Goal: Task Accomplishment & Management: Manage account settings

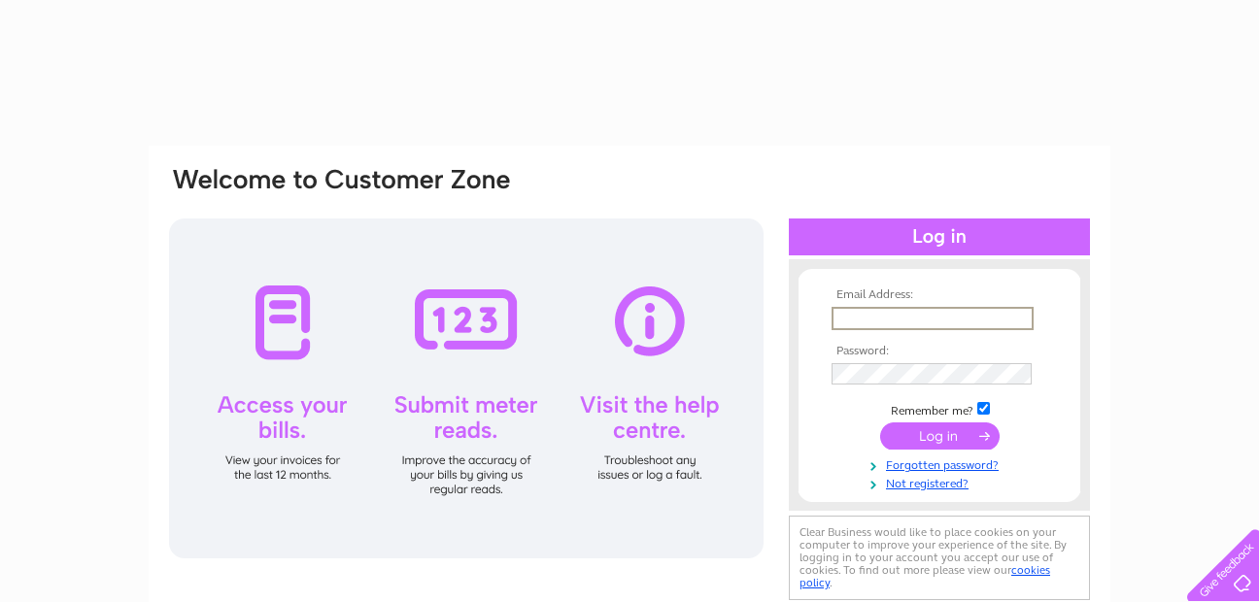
type input "[EMAIL_ADDRESS][DOMAIN_NAME]"
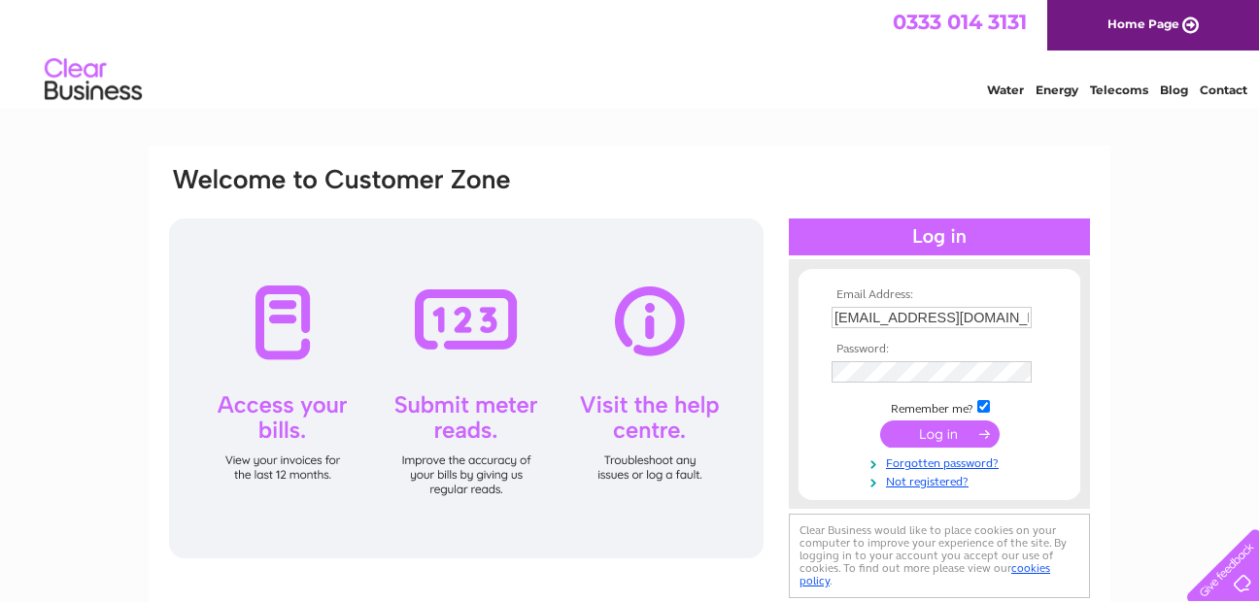
click at [908, 439] on input "submit" at bounding box center [939, 434] width 119 height 27
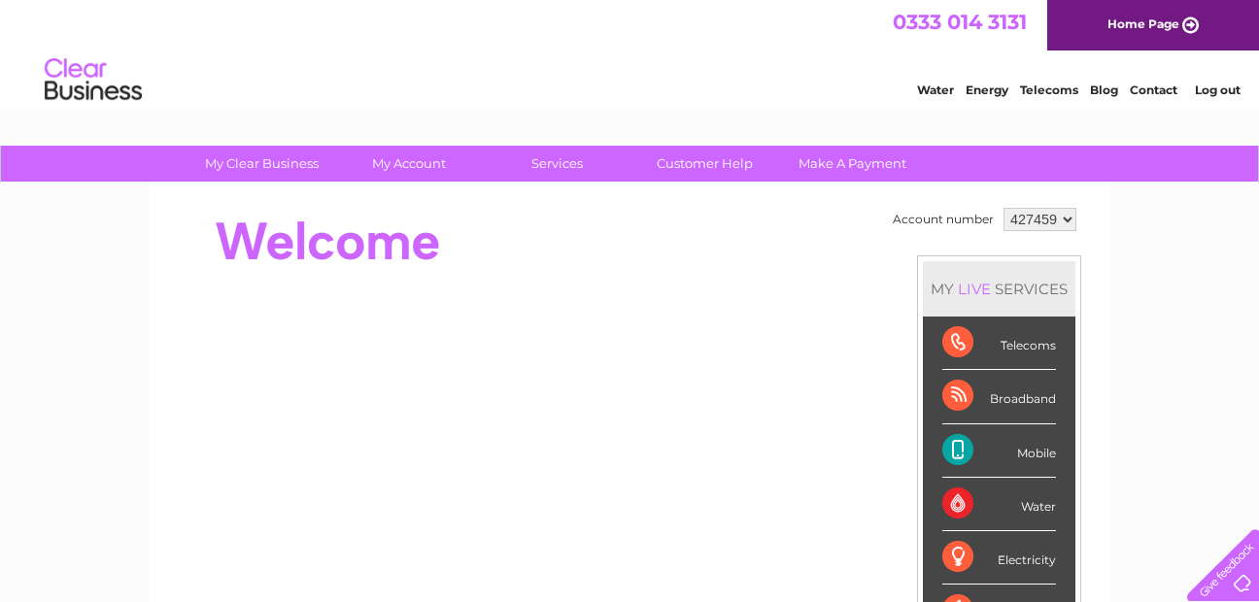
click at [1013, 356] on div "Telecoms" at bounding box center [999, 343] width 114 height 53
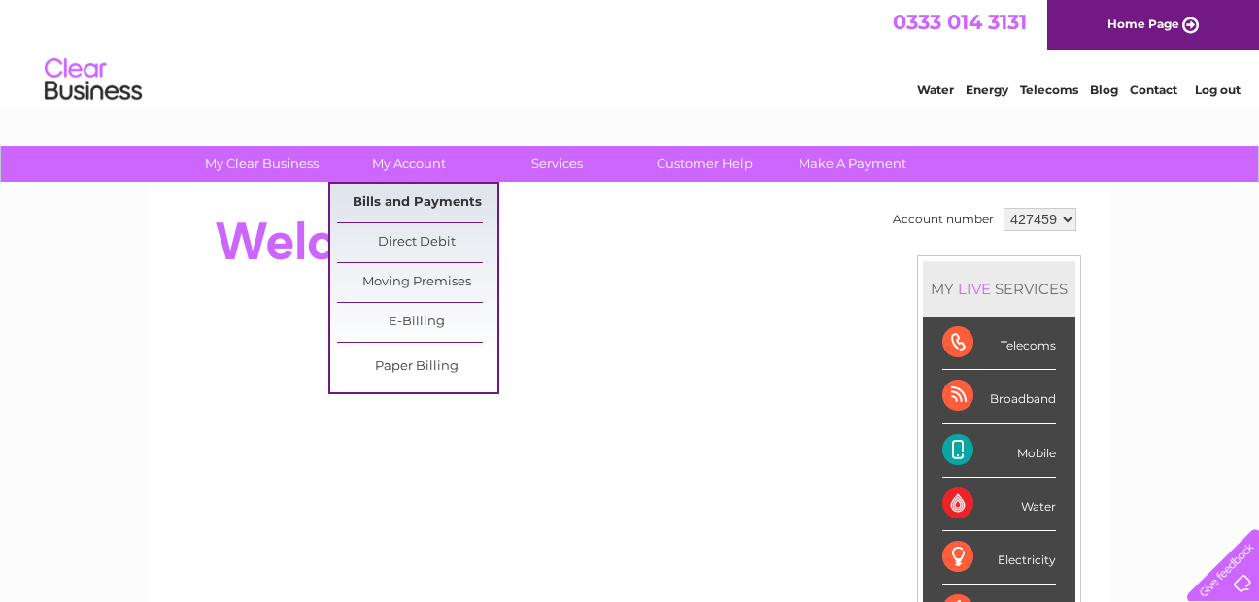
click at [397, 198] on link "Bills and Payments" at bounding box center [417, 203] width 160 height 39
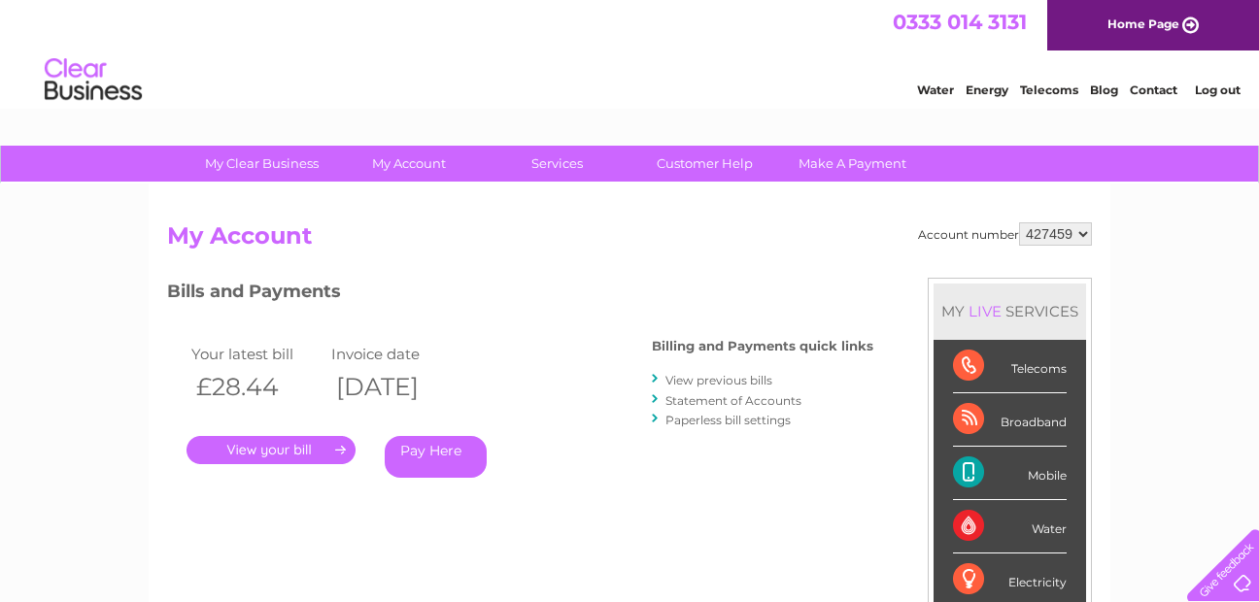
click at [694, 382] on link "View previous bills" at bounding box center [718, 380] width 107 height 15
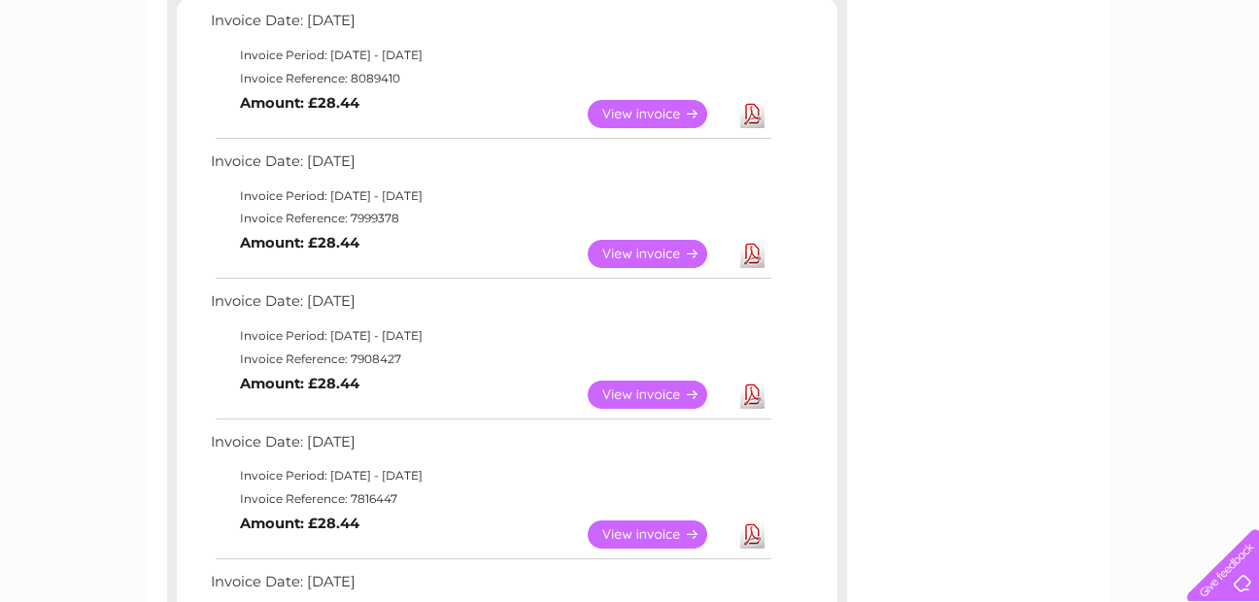
scroll to position [367, 0]
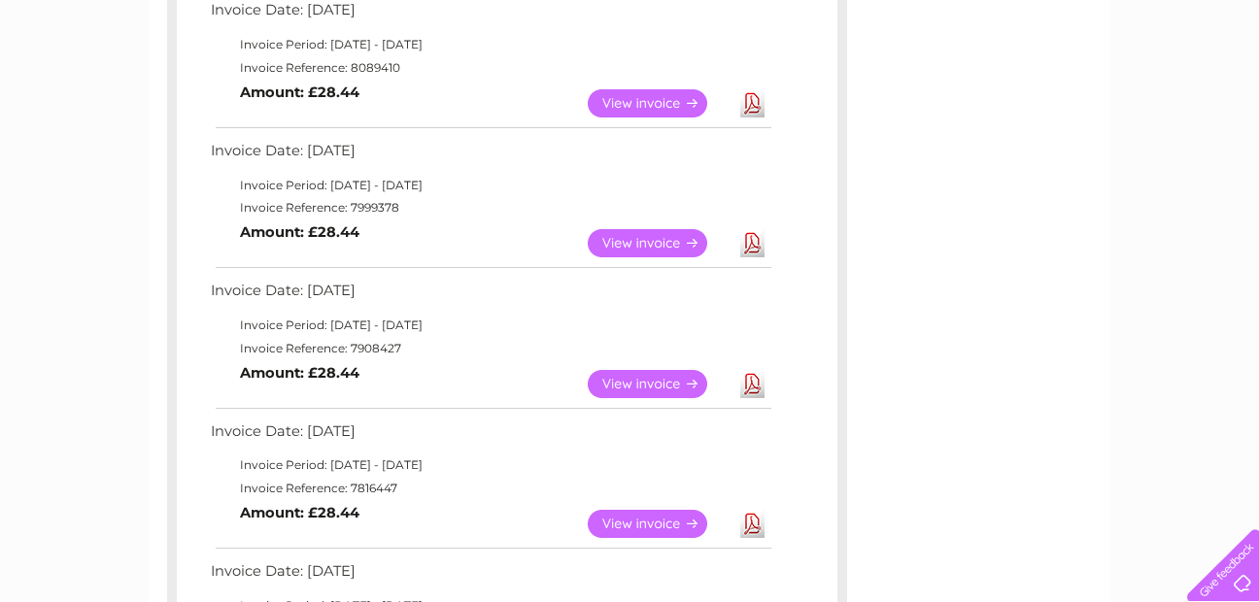
click at [628, 256] on link "View" at bounding box center [659, 243] width 143 height 28
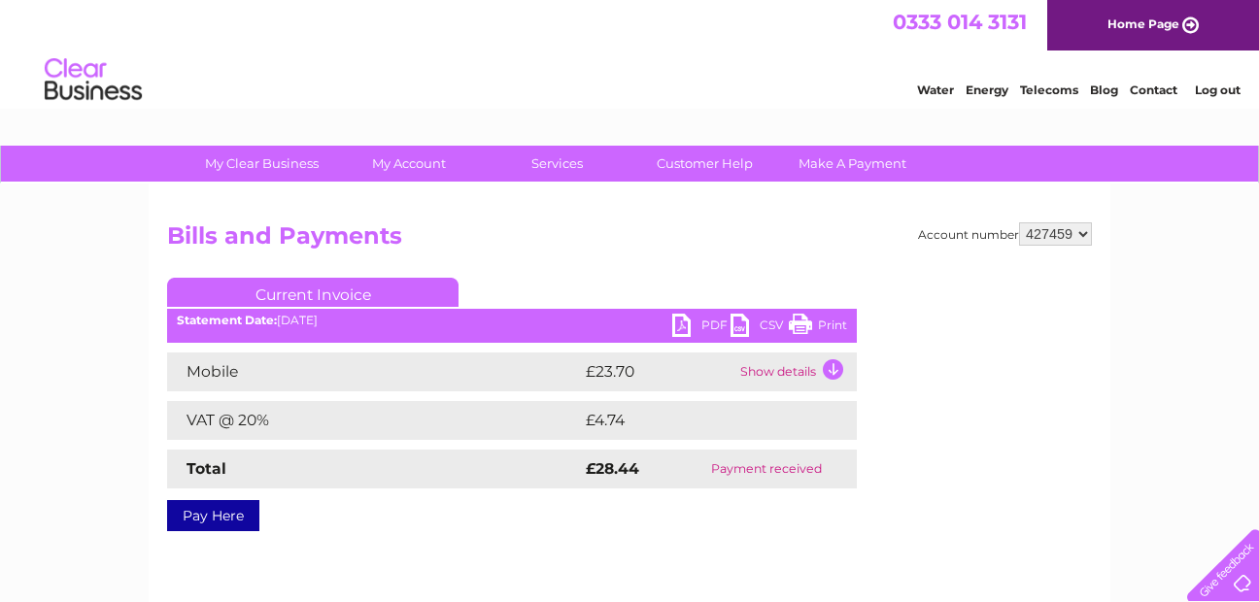
click at [810, 325] on link "Print" at bounding box center [818, 328] width 58 height 28
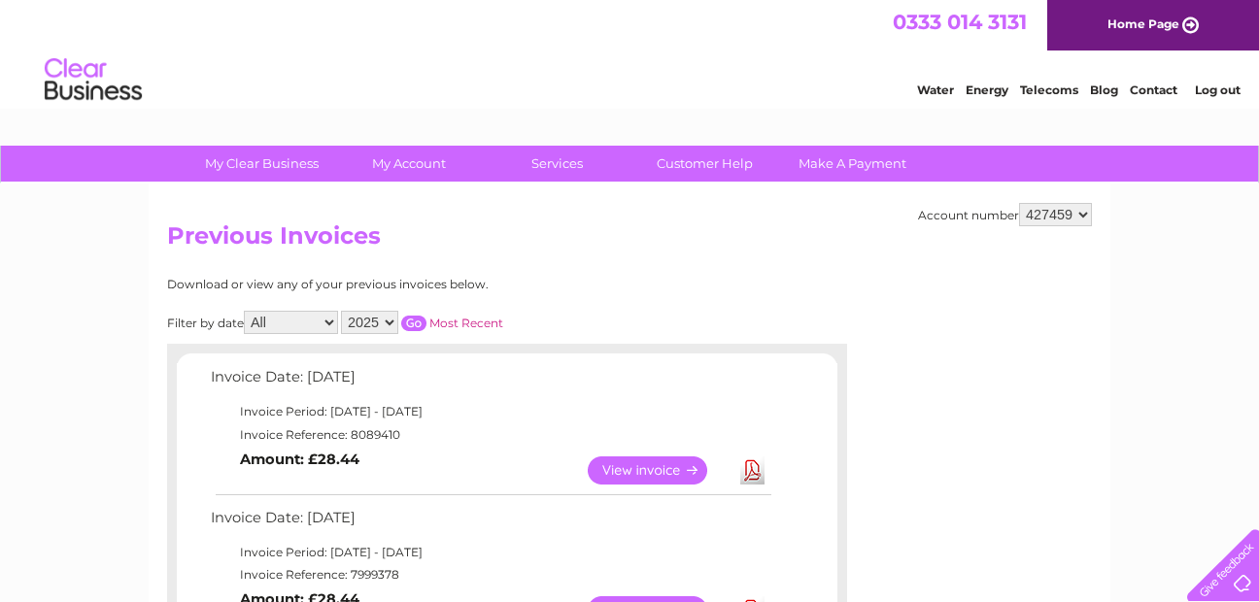
drag, startPoint x: 1264, startPoint y: 249, endPoint x: 1246, endPoint y: 76, distance: 173.8
click at [1210, 92] on link "Log out" at bounding box center [1218, 90] width 46 height 15
